Goal: Information Seeking & Learning: Learn about a topic

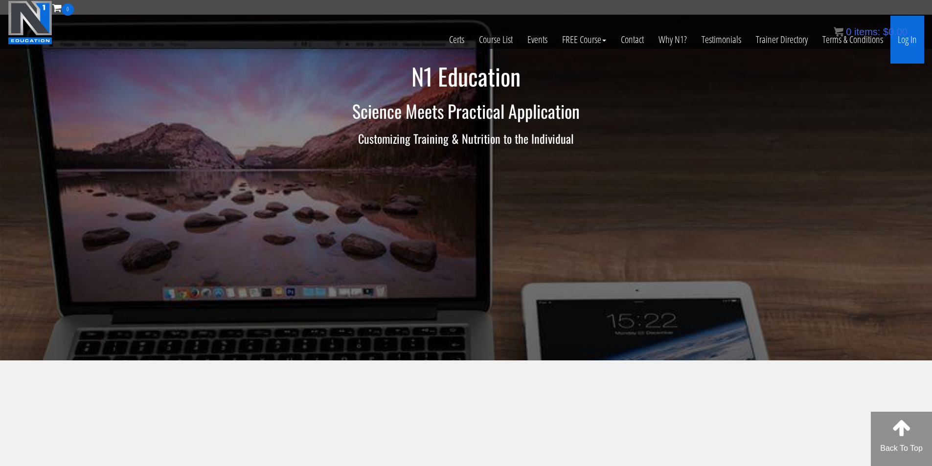
click at [911, 43] on link "Log In" at bounding box center [908, 40] width 34 height 48
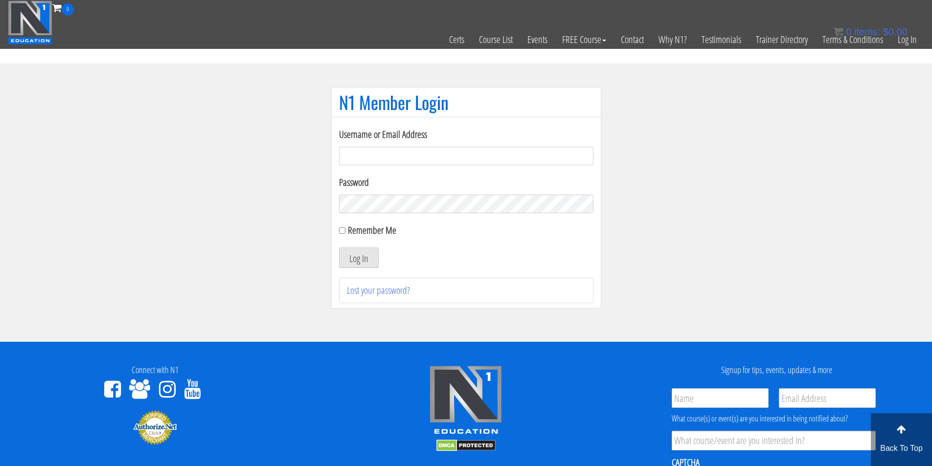
click at [420, 156] on input "Username or Email Address" at bounding box center [466, 156] width 254 height 19
type input "fmancin"
click at [366, 263] on button "Log In" at bounding box center [359, 258] width 40 height 21
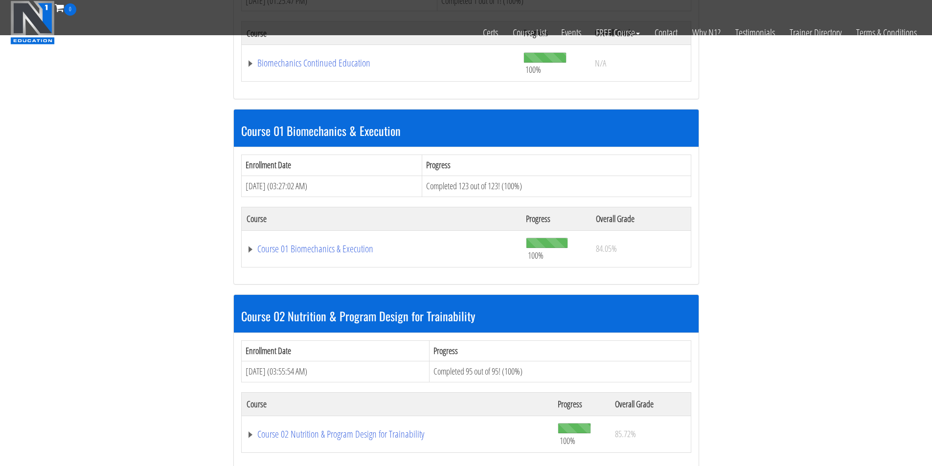
scroll to position [245, 0]
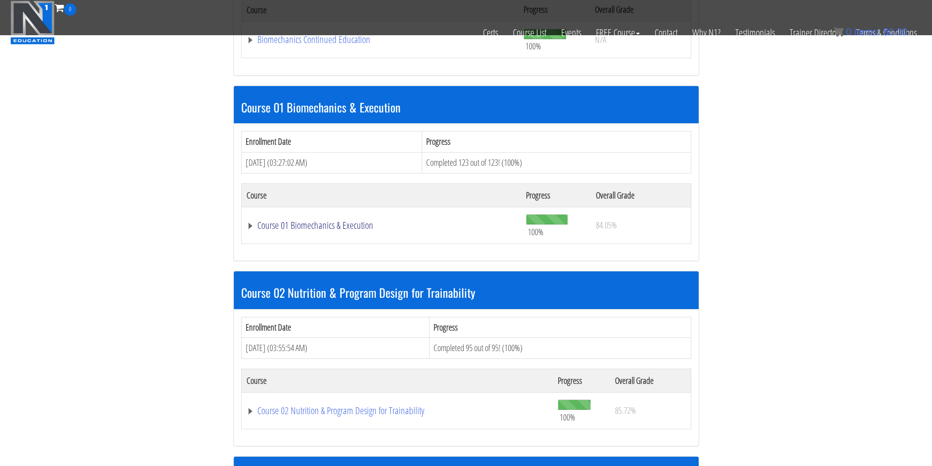
click at [344, 45] on link "Course 01 Biomechanics & Execution" at bounding box center [381, 40] width 268 height 10
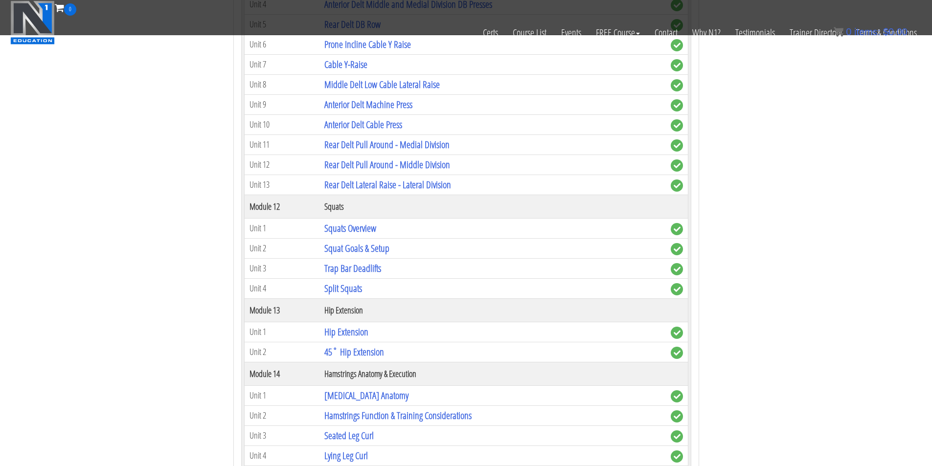
scroll to position [2284, 0]
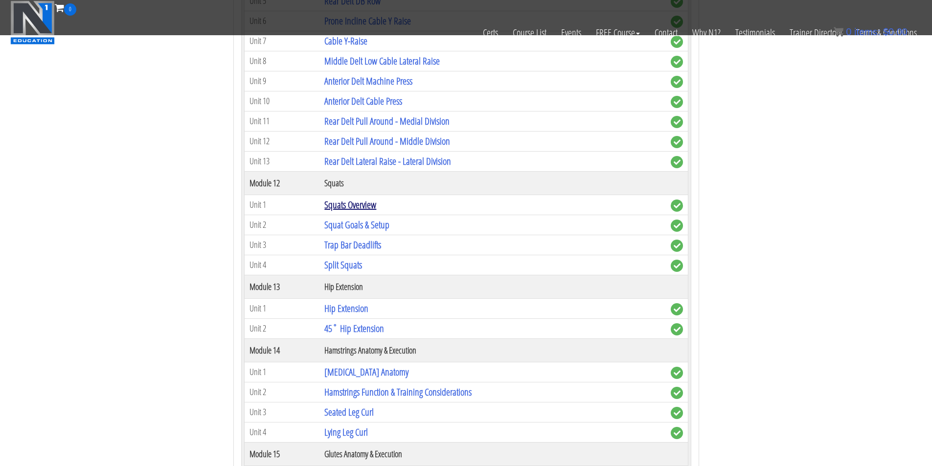
click at [349, 206] on link "Squats Overview" at bounding box center [350, 204] width 52 height 13
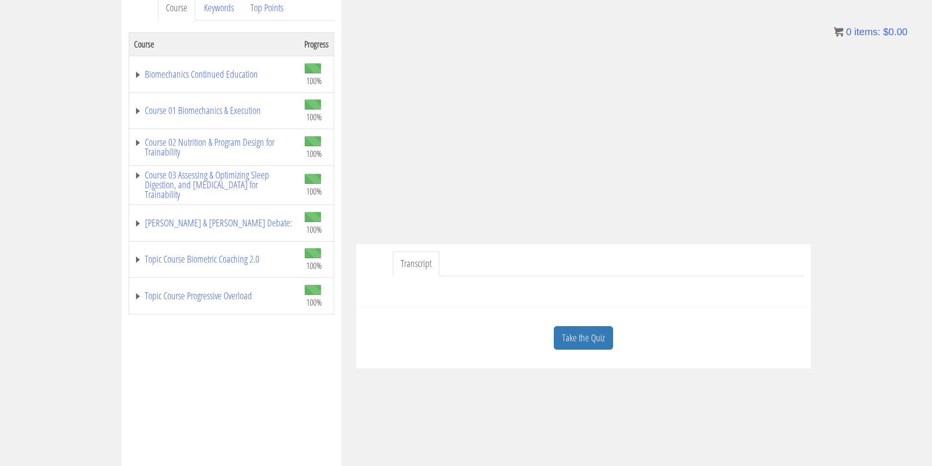
scroll to position [163, 0]
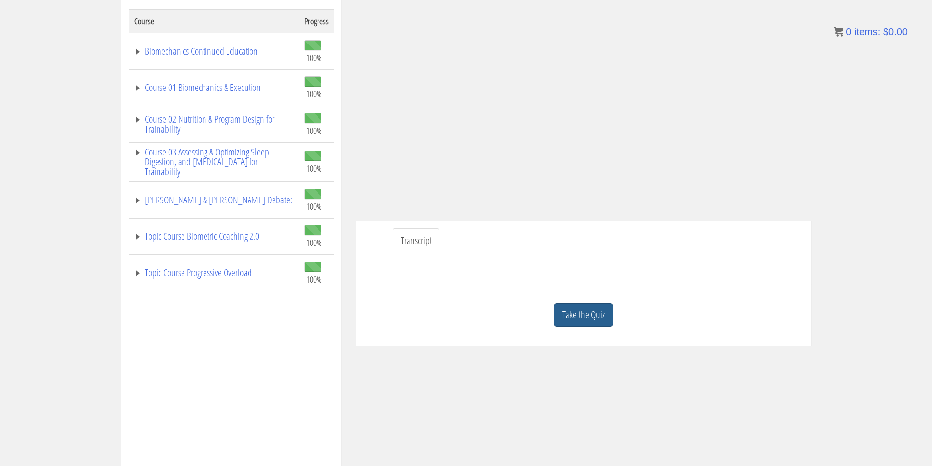
click at [608, 324] on link "Take the Quiz" at bounding box center [583, 315] width 59 height 24
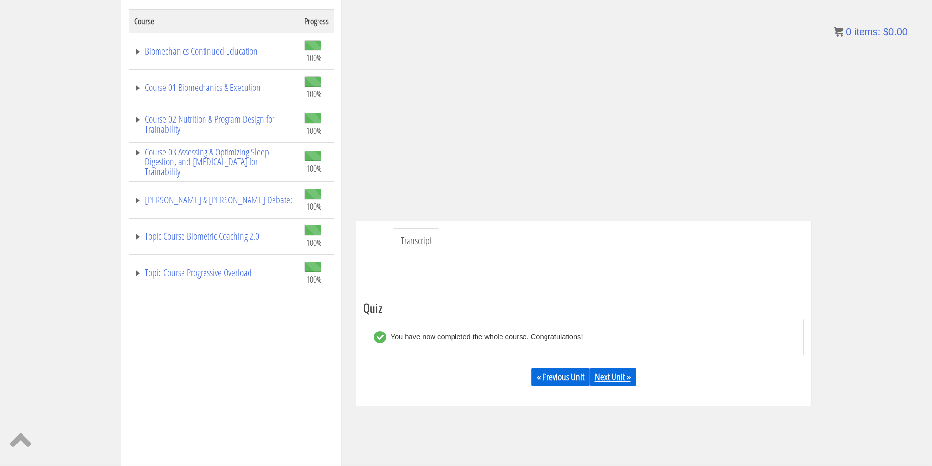
click at [621, 383] on link "Next Unit »" at bounding box center [613, 377] width 46 height 19
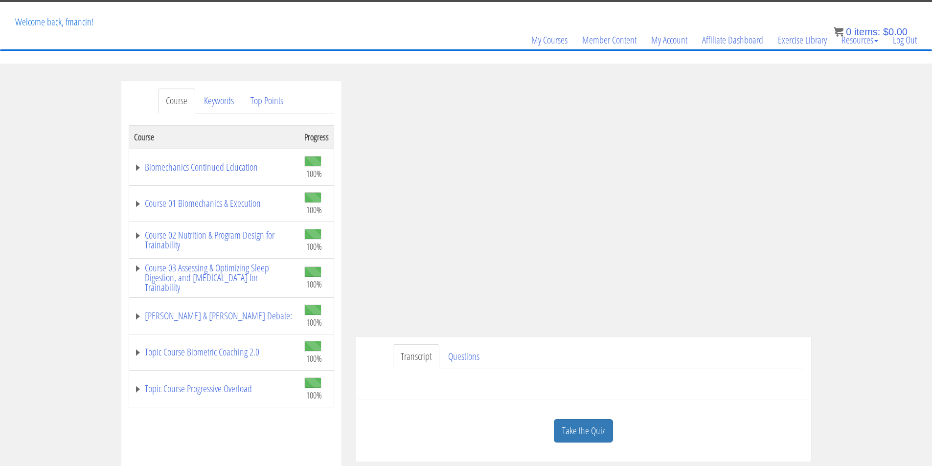
scroll to position [82, 0]
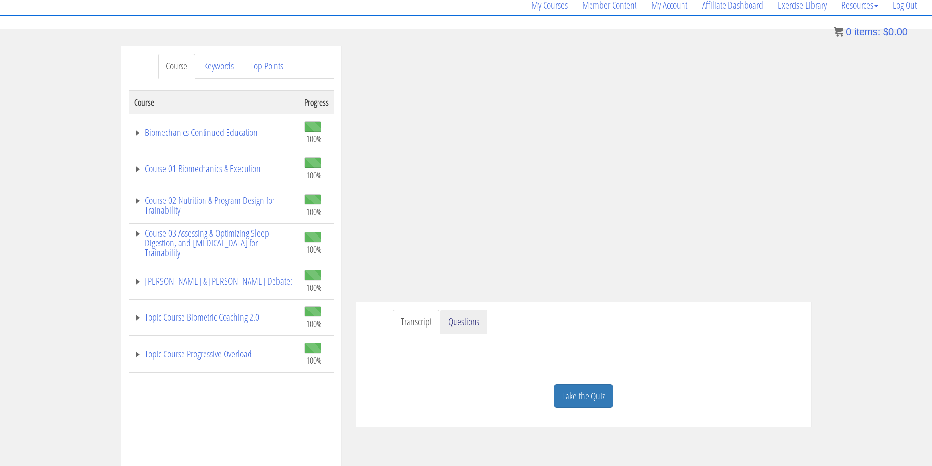
click at [471, 326] on link "Questions" at bounding box center [463, 322] width 47 height 25
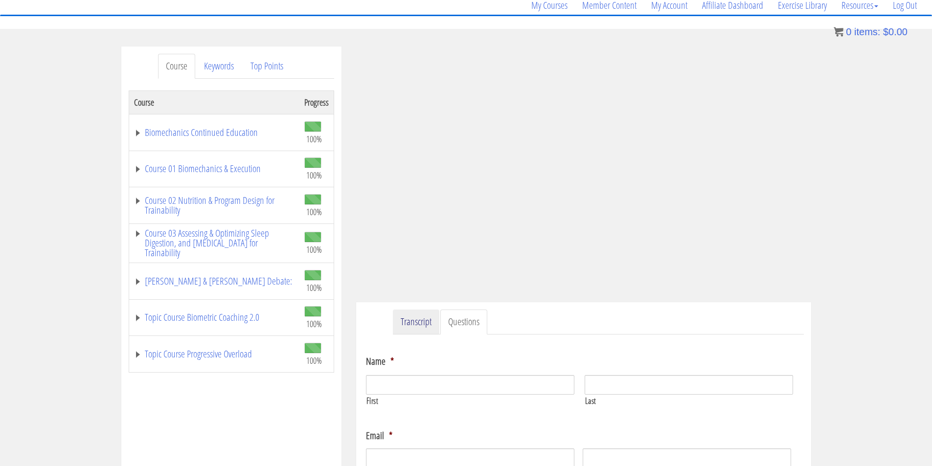
click at [420, 329] on link "Transcript" at bounding box center [416, 322] width 46 height 25
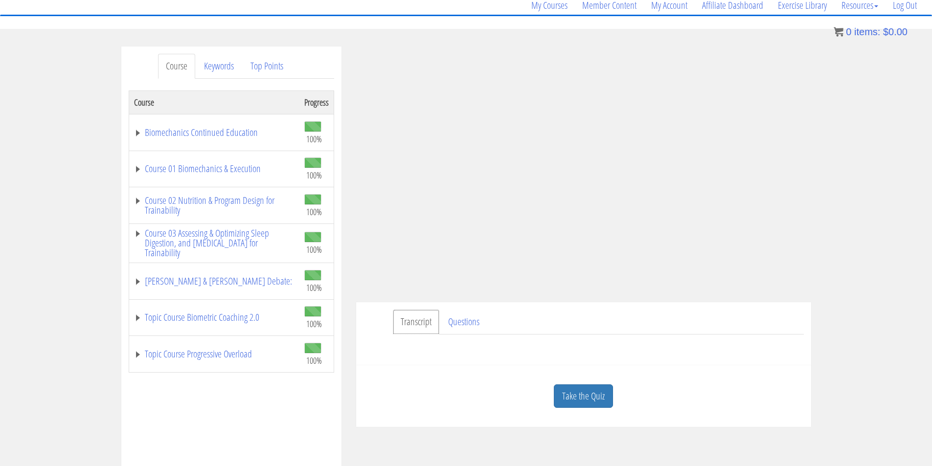
scroll to position [163, 0]
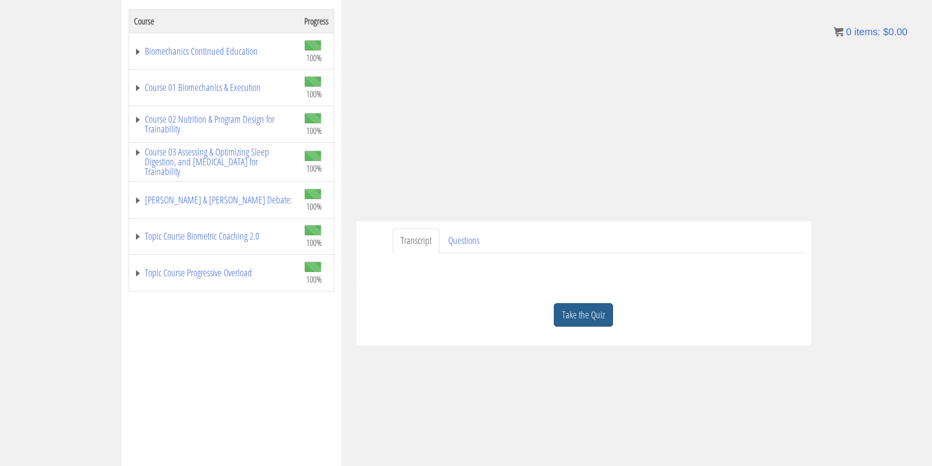
click at [592, 314] on link "Take the Quiz" at bounding box center [583, 315] width 59 height 24
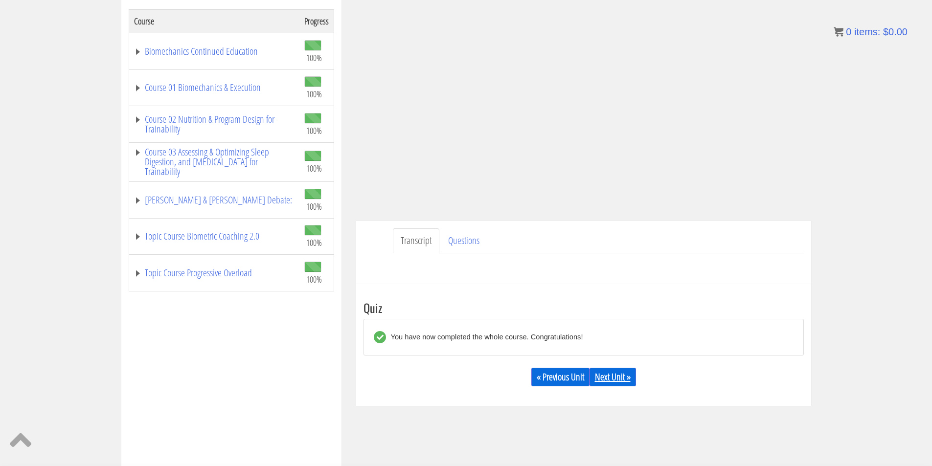
click at [624, 375] on link "Next Unit »" at bounding box center [613, 377] width 46 height 19
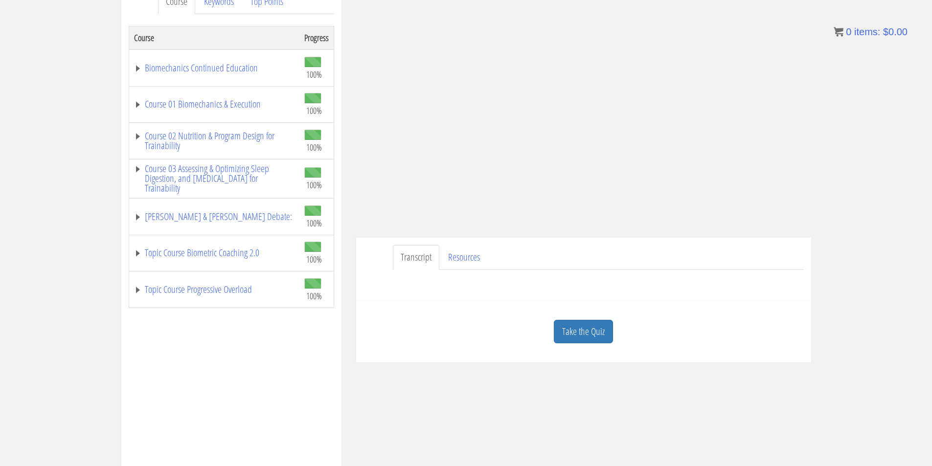
scroll to position [163, 0]
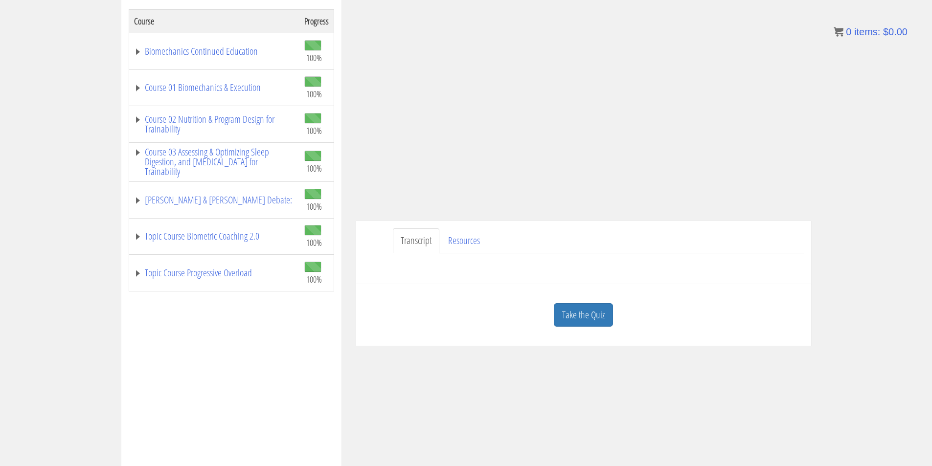
click at [601, 320] on link "Take the Quiz" at bounding box center [583, 315] width 59 height 24
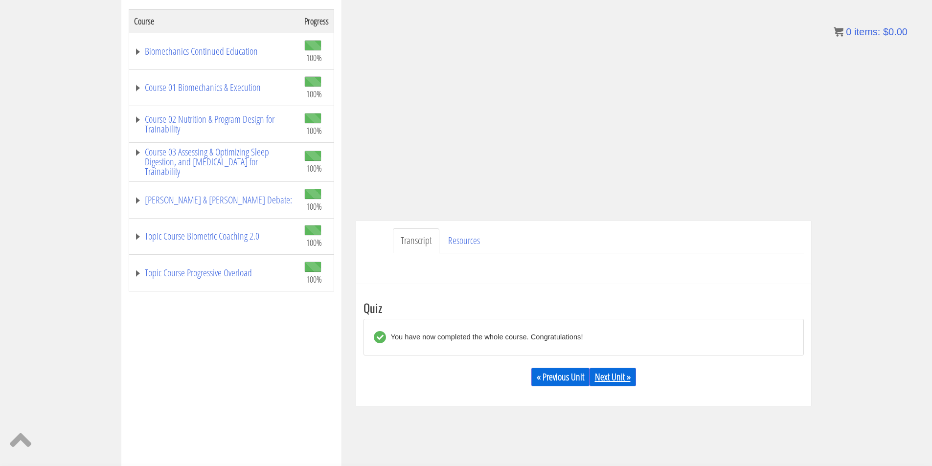
click at [615, 373] on link "Next Unit »" at bounding box center [613, 377] width 46 height 19
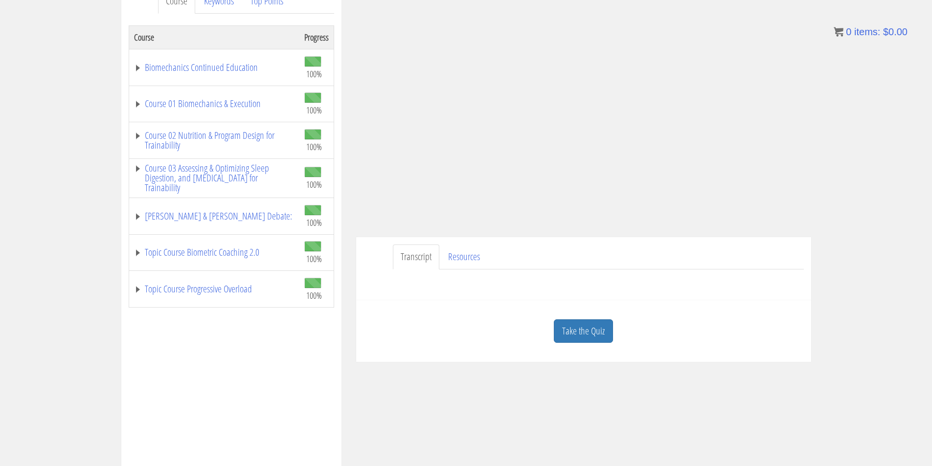
scroll to position [163, 0]
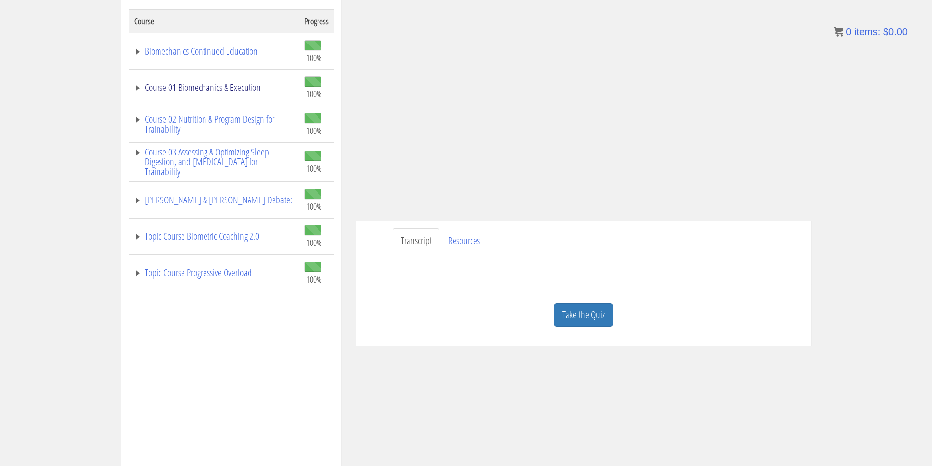
click at [236, 89] on link "Course 01 Biomechanics & Execution" at bounding box center [214, 88] width 161 height 10
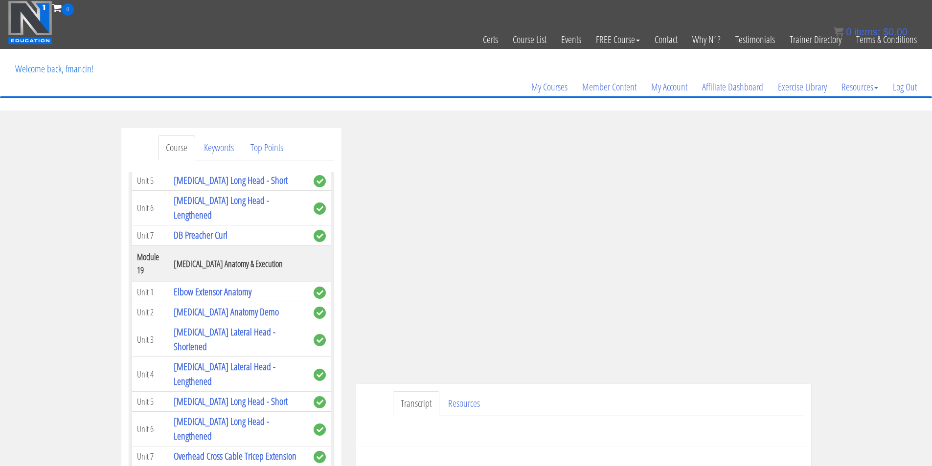
scroll to position [3262, 0]
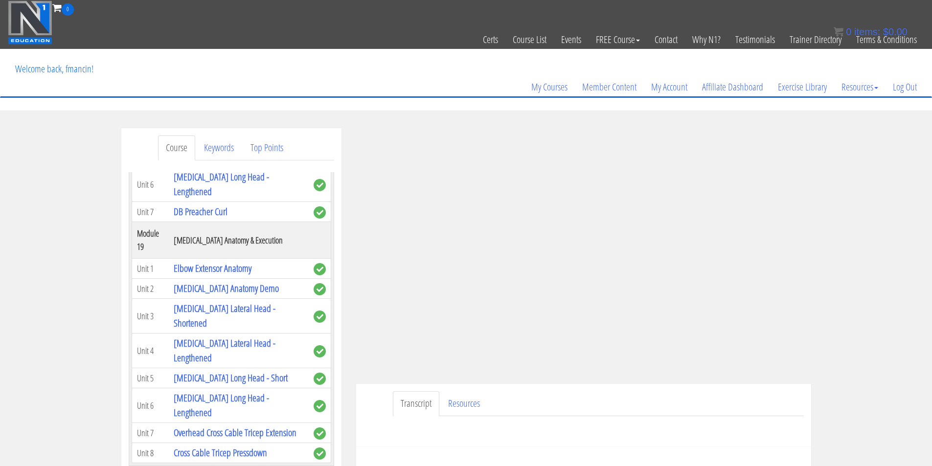
click at [236, 163] on link "[MEDICAL_DATA] Long Head - Short" at bounding box center [231, 156] width 114 height 13
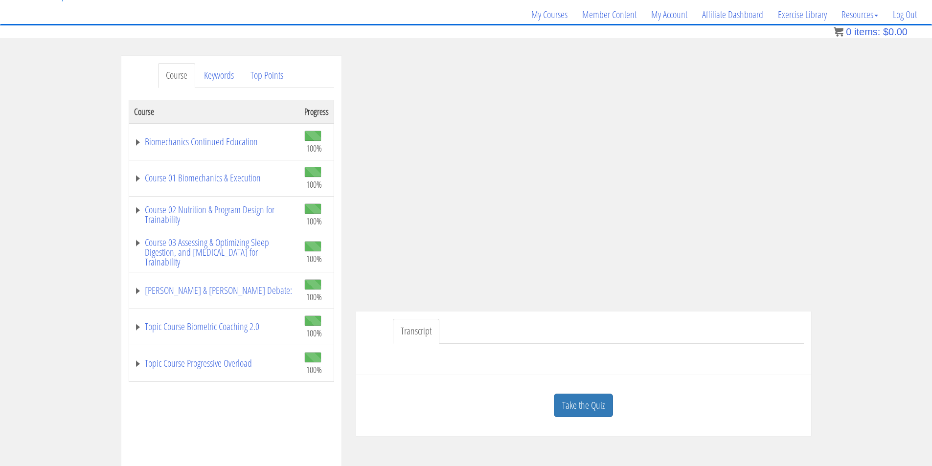
scroll to position [82, 0]
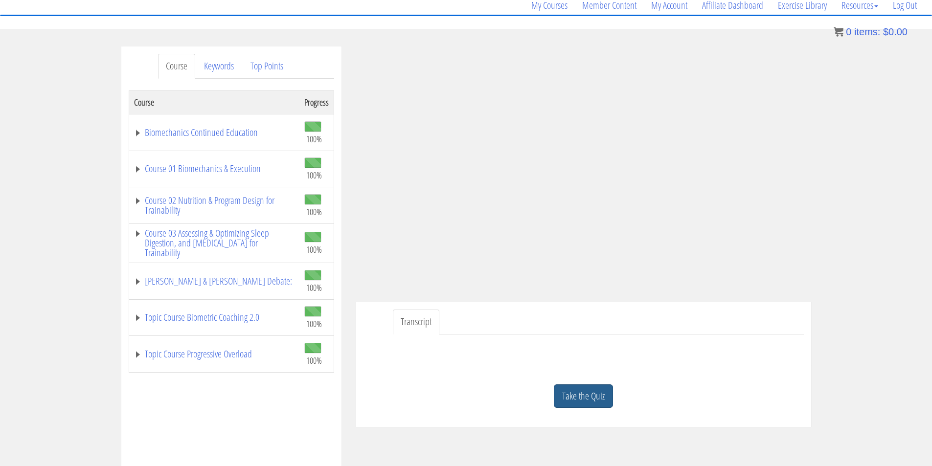
click at [573, 403] on link "Take the Quiz" at bounding box center [583, 397] width 59 height 24
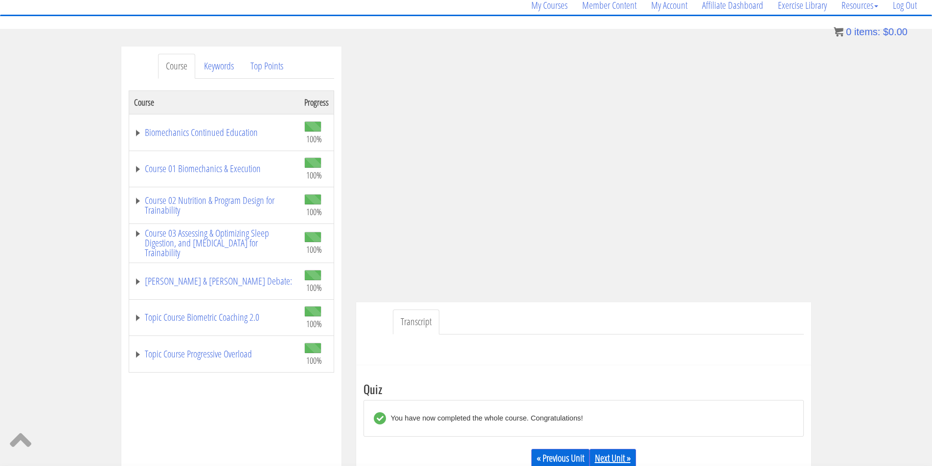
click at [618, 456] on link "Next Unit »" at bounding box center [613, 458] width 46 height 19
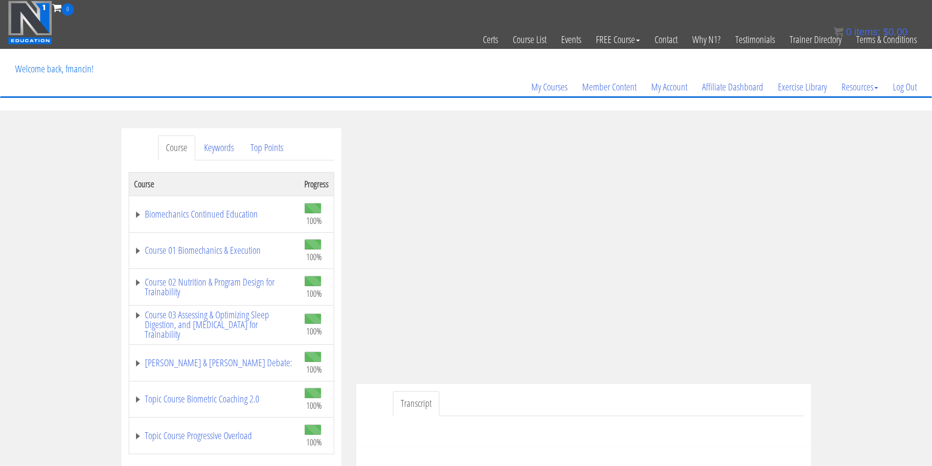
scroll to position [82, 0]
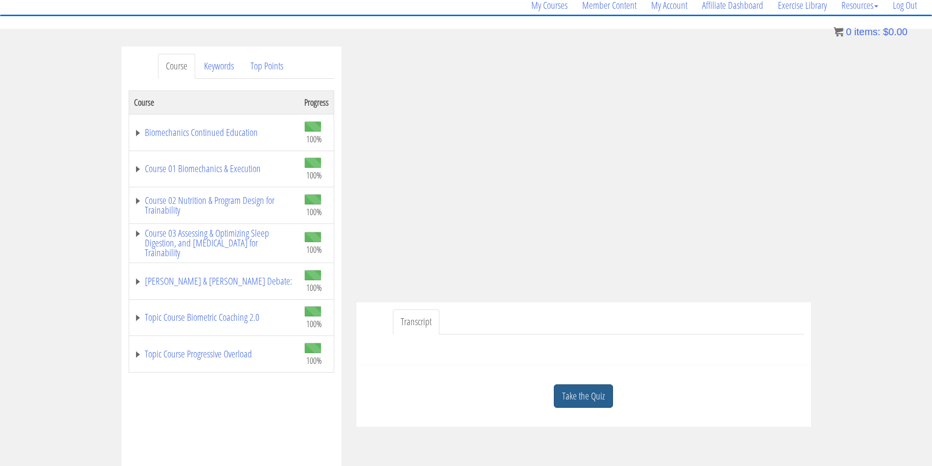
click at [598, 400] on link "Take the Quiz" at bounding box center [583, 397] width 59 height 24
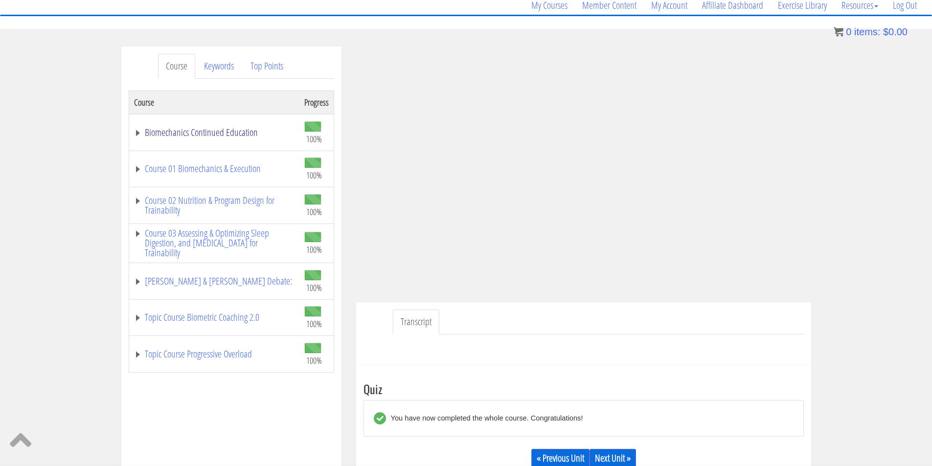
click at [236, 133] on link "Biomechanics Continued Education" at bounding box center [214, 133] width 161 height 10
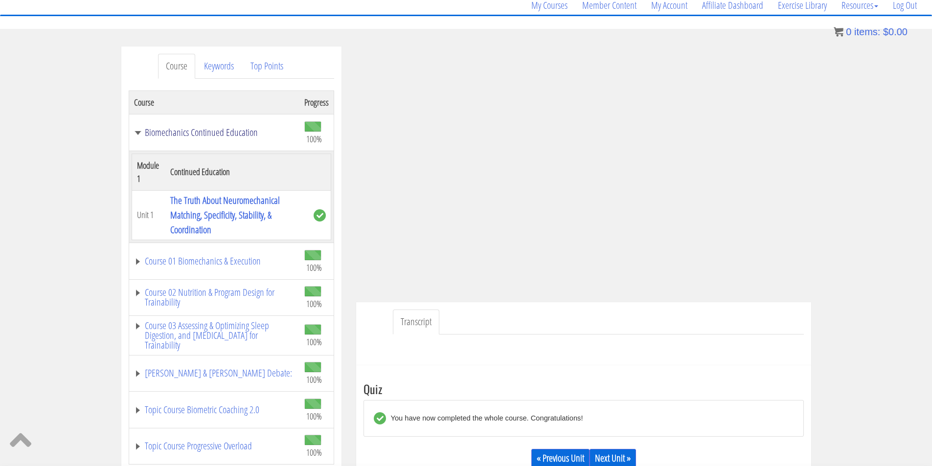
click at [236, 133] on link "Biomechanics Continued Education" at bounding box center [214, 133] width 161 height 10
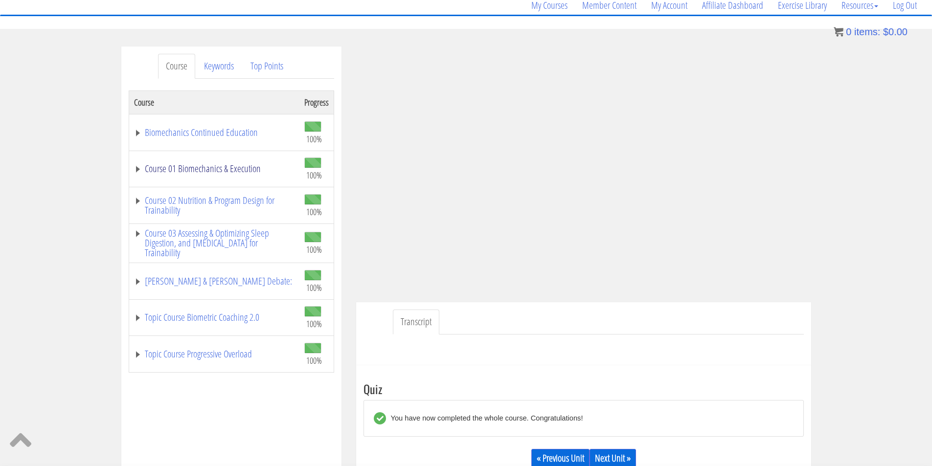
click at [230, 170] on link "Course 01 Biomechanics & Execution" at bounding box center [214, 169] width 161 height 10
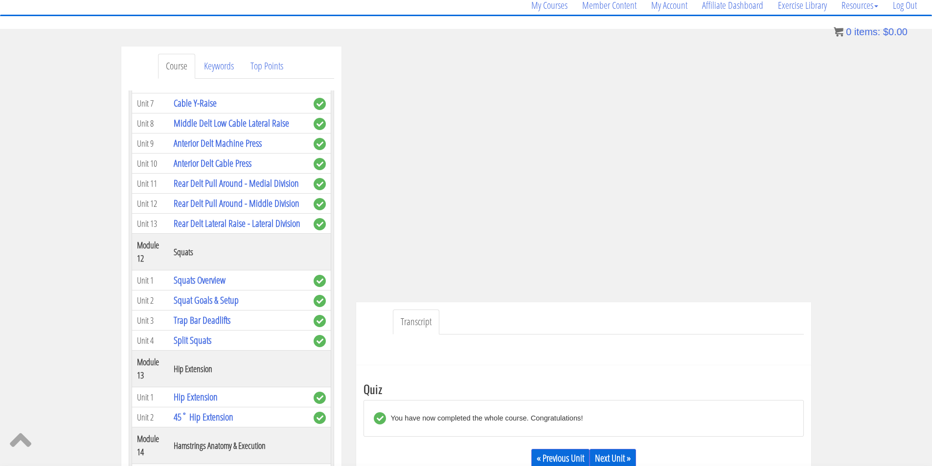
scroll to position [2202, 0]
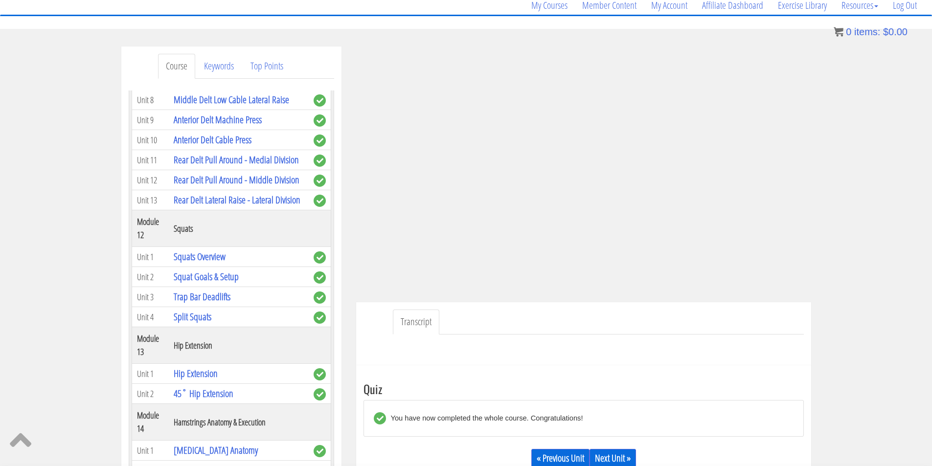
click at [222, 26] on link "Anterior Delt Middle and Medial Division DB Presses" at bounding box center [226, 12] width 105 height 28
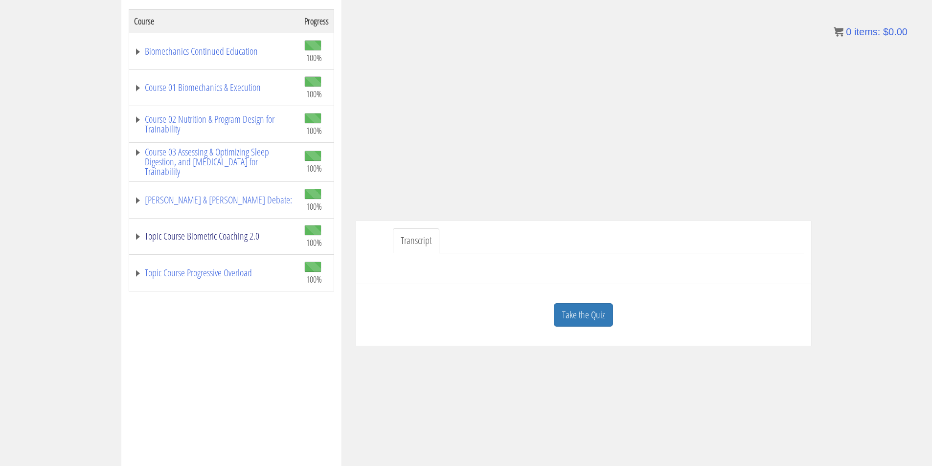
scroll to position [82, 0]
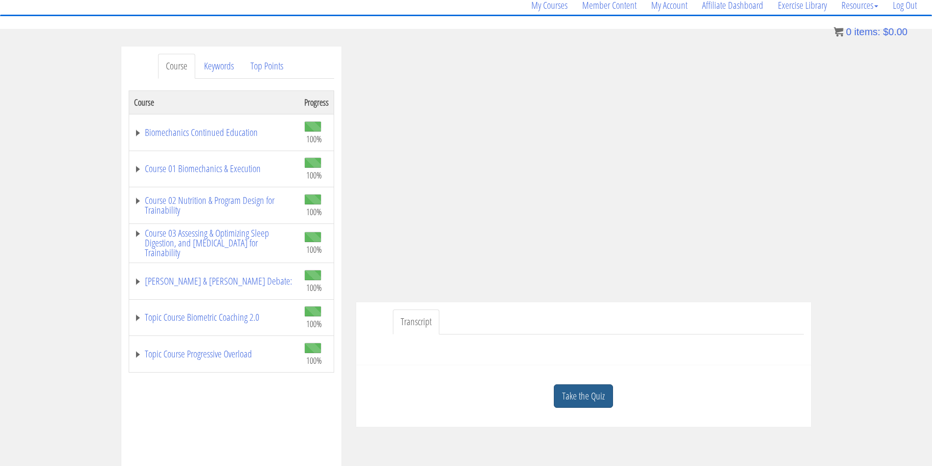
click at [592, 393] on link "Take the Quiz" at bounding box center [583, 397] width 59 height 24
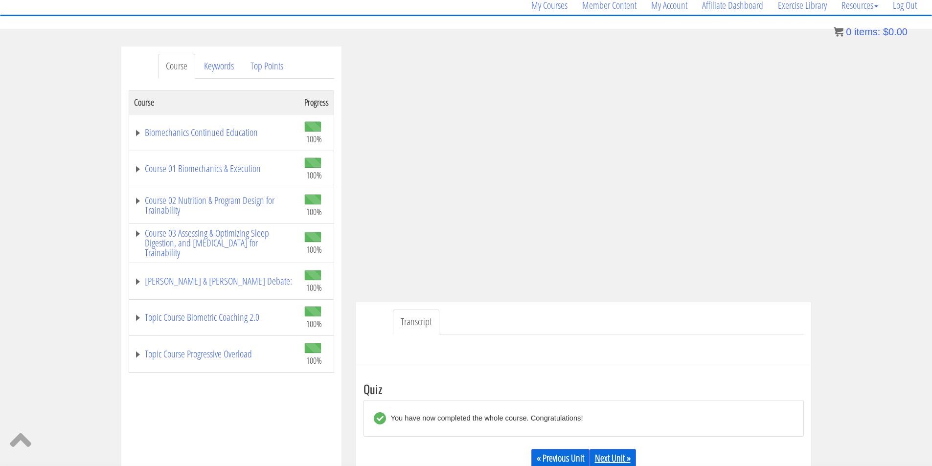
click at [630, 458] on link "Next Unit »" at bounding box center [613, 458] width 46 height 19
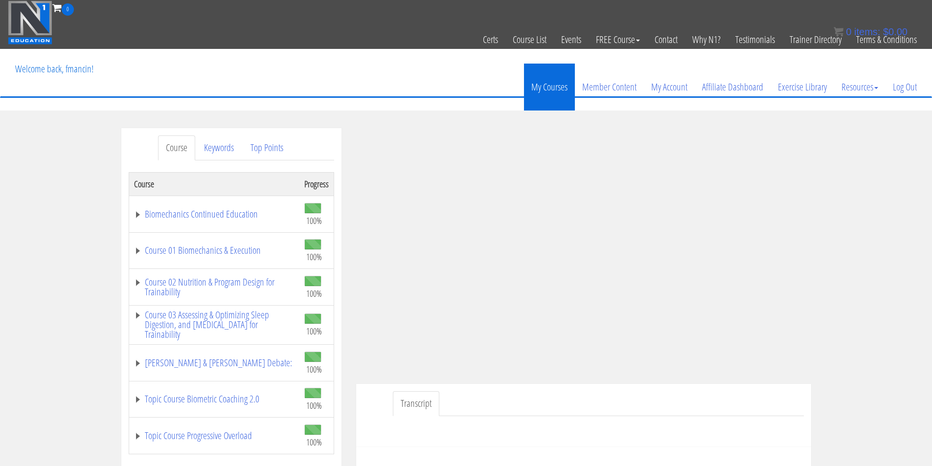
click at [558, 82] on link "My Courses" at bounding box center [549, 87] width 51 height 47
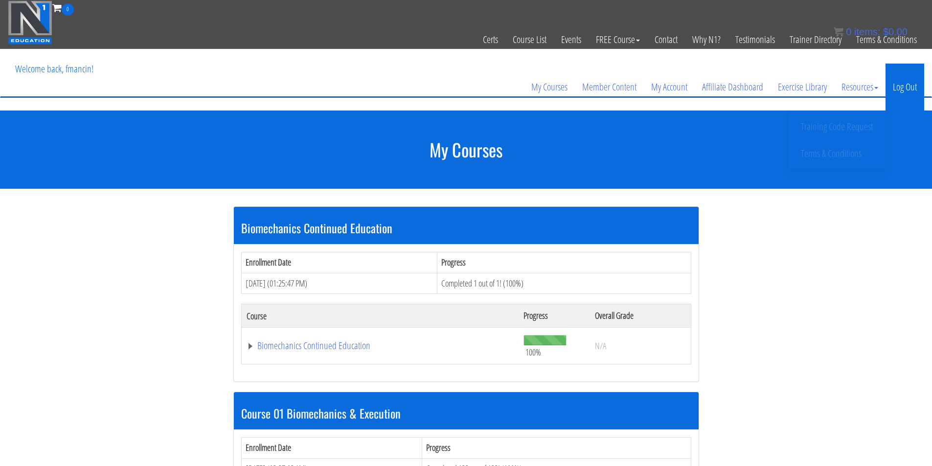
click at [901, 90] on link "Log Out" at bounding box center [905, 87] width 39 height 47
